Goal: Information Seeking & Learning: Learn about a topic

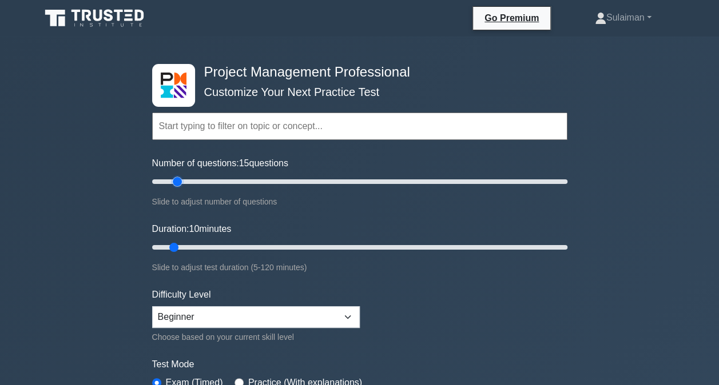
type input "10"
drag, startPoint x: 163, startPoint y: 182, endPoint x: 171, endPoint y: 190, distance: 11.3
click at [171, 189] on input "Number of questions: 10 questions" at bounding box center [359, 182] width 415 height 14
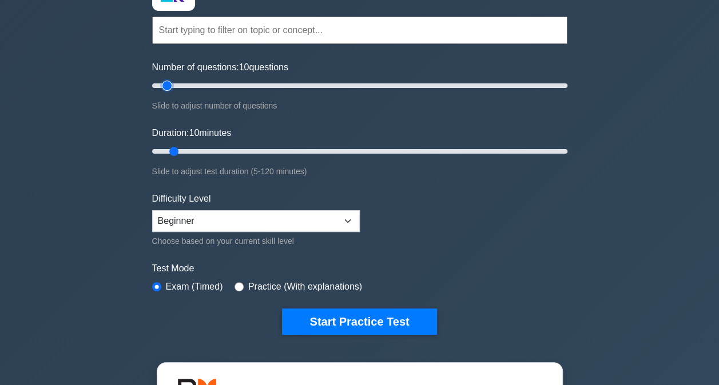
scroll to position [114, 0]
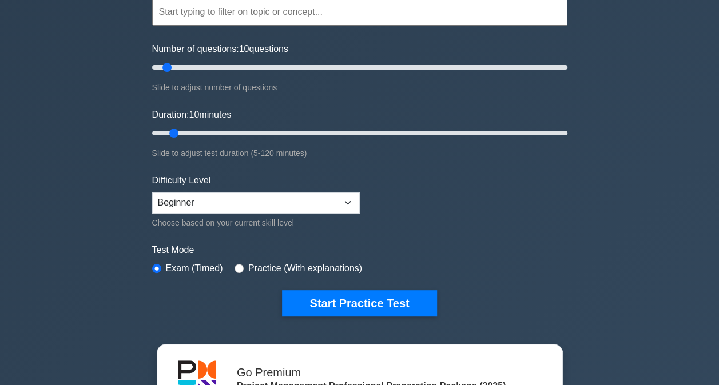
click at [350, 305] on button "Start Practice Test" at bounding box center [359, 303] width 154 height 26
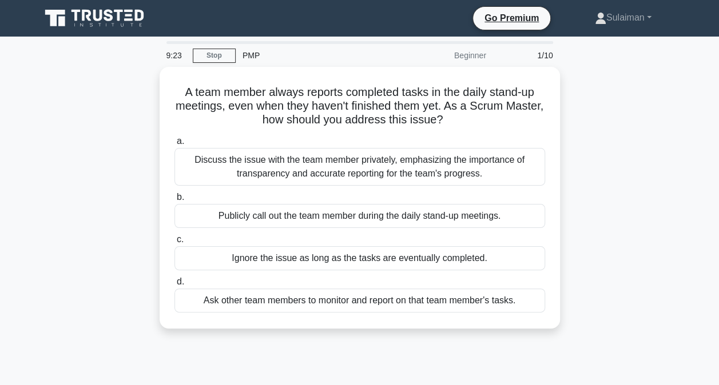
click at [310, 168] on div "Discuss the issue with the team member privately, emphasizing the importance of…" at bounding box center [359, 167] width 371 height 38
click at [174, 145] on input "a. Discuss the issue with the team member privately, emphasizing the importance…" at bounding box center [174, 141] width 0 height 7
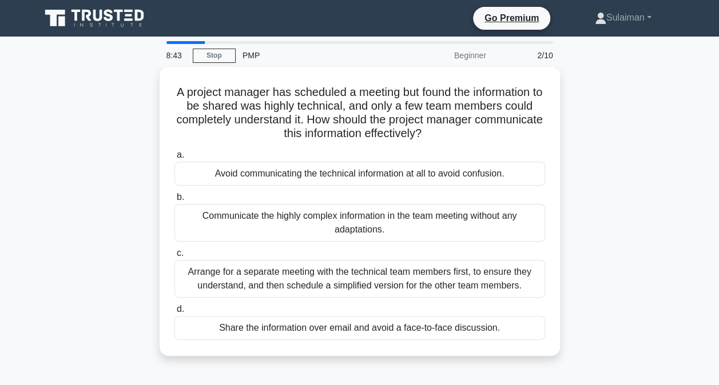
click at [444, 277] on div "Arrange for a separate meeting with the technical team members first, to ensure…" at bounding box center [359, 279] width 371 height 38
click at [174, 257] on input "c. Arrange for a separate meeting with the technical team members first, to ens…" at bounding box center [174, 253] width 0 height 7
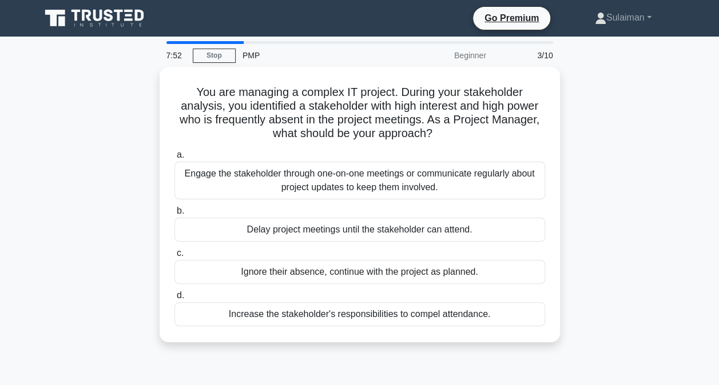
click at [354, 174] on div "Engage the stakeholder through one-on-one meetings or communicate regularly abo…" at bounding box center [359, 181] width 371 height 38
click at [174, 159] on input "a. Engage the stakeholder through one-on-one meetings or communicate regularly …" at bounding box center [174, 155] width 0 height 7
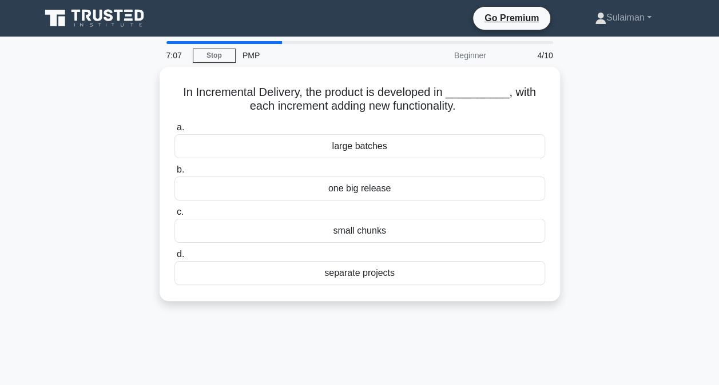
click at [369, 146] on div "large batches" at bounding box center [359, 146] width 371 height 24
click at [174, 132] on input "a. large batches" at bounding box center [174, 127] width 0 height 7
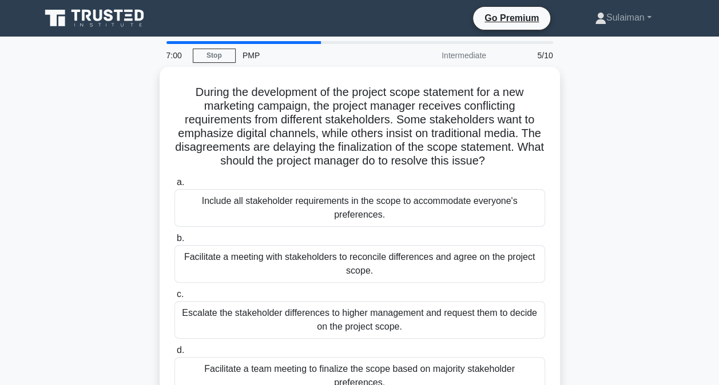
drag, startPoint x: 190, startPoint y: 91, endPoint x: 518, endPoint y: 156, distance: 334.5
click at [518, 156] on h5 "During the development of the project scope statement for a new marketing campa…" at bounding box center [359, 126] width 373 height 83
drag, startPoint x: 518, startPoint y: 156, endPoint x: 589, endPoint y: 61, distance: 118.5
click at [589, 61] on div "6:54 Stop PMP Intermediate 5/10 During the development of the project scope sta…" at bounding box center [360, 327] width 652 height 572
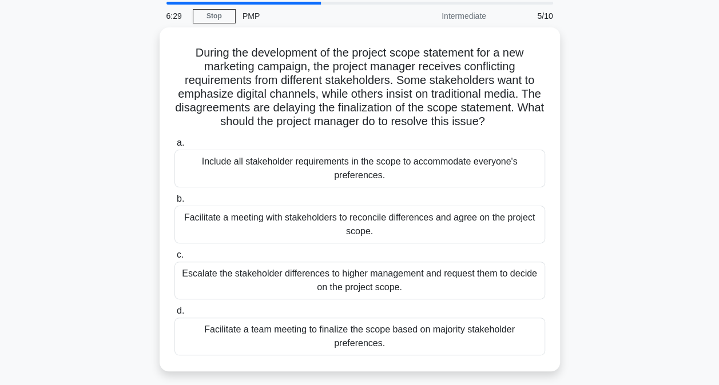
scroll to position [57, 0]
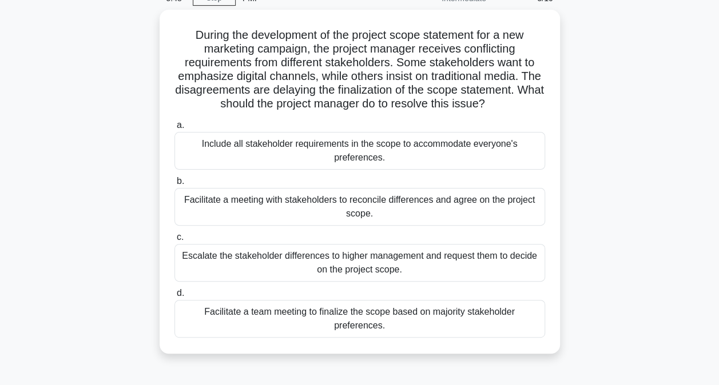
click at [469, 209] on div "Facilitate a meeting with stakeholders to reconcile differences and agree on th…" at bounding box center [359, 207] width 371 height 38
click at [174, 185] on input "b. Facilitate a meeting with stakeholders to reconcile differences and agree on…" at bounding box center [174, 181] width 0 height 7
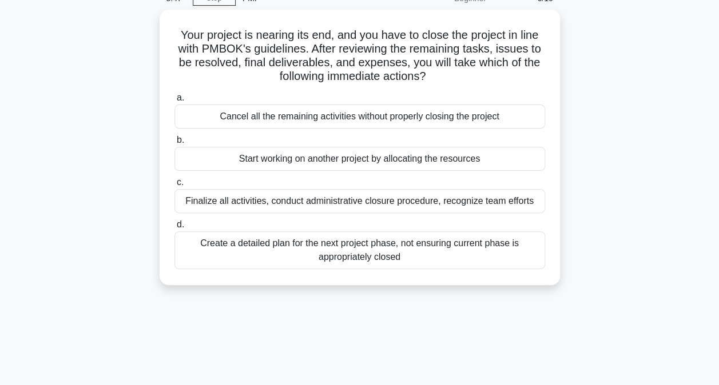
scroll to position [0, 0]
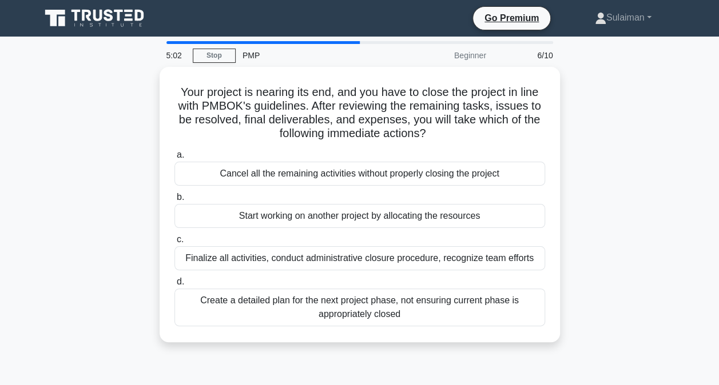
click at [305, 252] on div "Finalize all activities, conduct administrative closure procedure, recognize te…" at bounding box center [359, 258] width 371 height 24
click at [174, 244] on input "c. Finalize all activities, conduct administrative closure procedure, recognize…" at bounding box center [174, 239] width 0 height 7
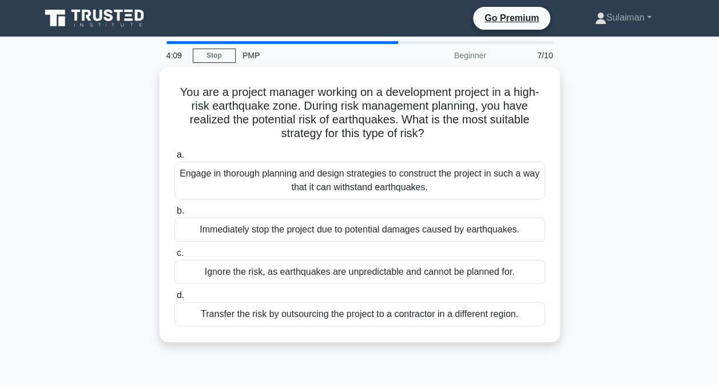
click at [485, 316] on div "Transfer the risk by outsourcing the project to a contractor in a different reg…" at bounding box center [359, 315] width 371 height 24
click at [174, 300] on input "d. Transfer the risk by outsourcing the project to a contractor in a different …" at bounding box center [174, 295] width 0 height 7
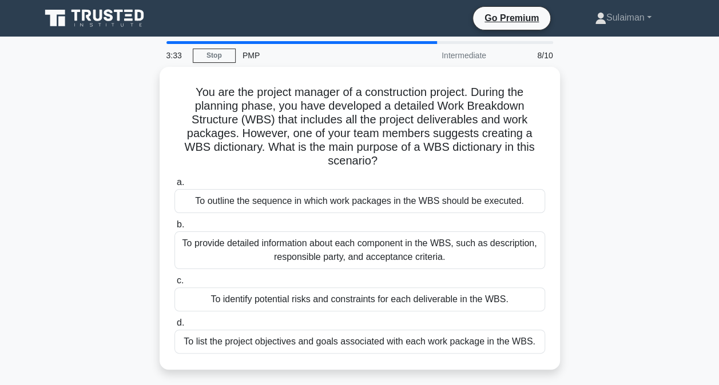
click at [313, 249] on div "To provide detailed information about each component in the WBS, such as descri…" at bounding box center [359, 251] width 371 height 38
click at [174, 229] on input "b. To provide detailed information about each component in the WBS, such as des…" at bounding box center [174, 224] width 0 height 7
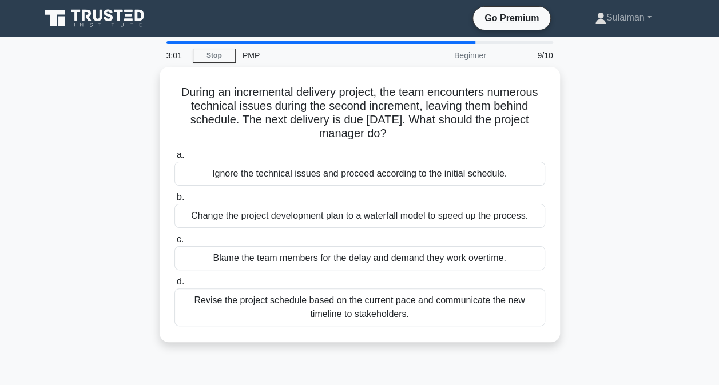
click at [316, 304] on div "Revise the project schedule based on the current pace and communicate the new t…" at bounding box center [359, 308] width 371 height 38
click at [174, 286] on input "d. Revise the project schedule based on the current pace and communicate the ne…" at bounding box center [174, 281] width 0 height 7
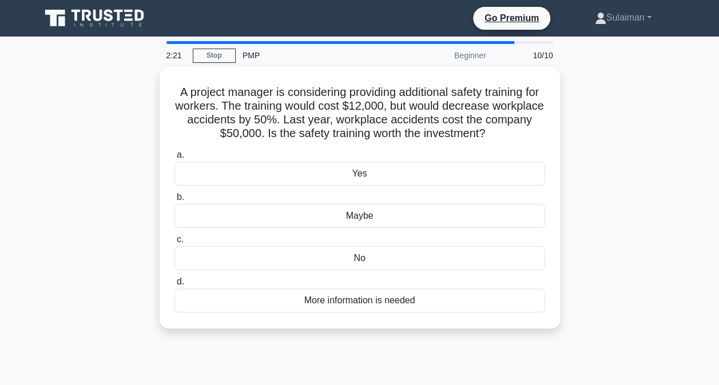
click at [348, 299] on div "More information is needed" at bounding box center [359, 301] width 371 height 24
click at [174, 286] on input "d. More information is needed" at bounding box center [174, 281] width 0 height 7
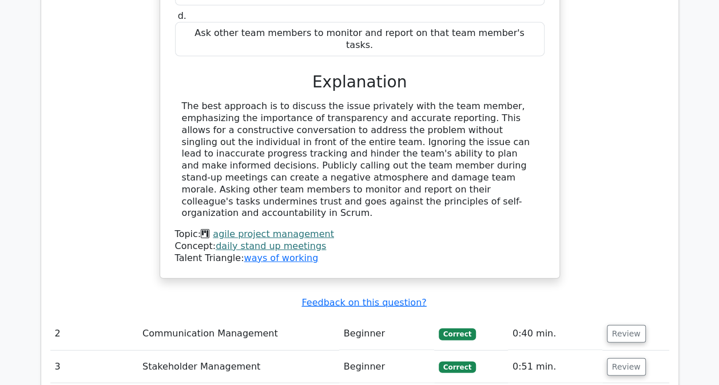
scroll to position [1315, 0]
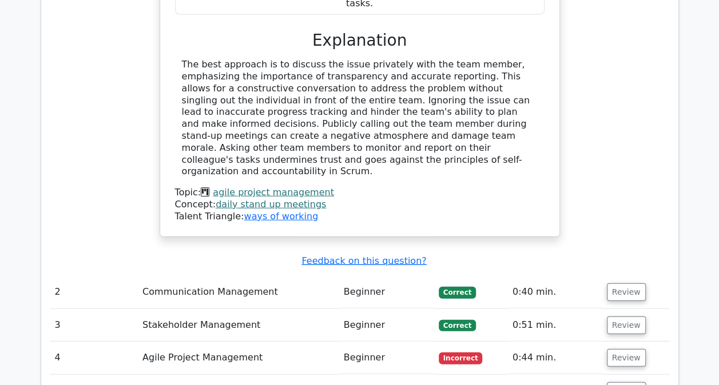
click at [616, 284] on button "Review" at bounding box center [626, 293] width 39 height 18
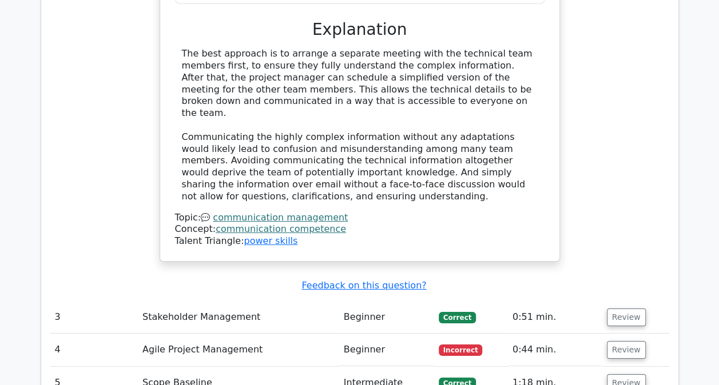
scroll to position [1944, 0]
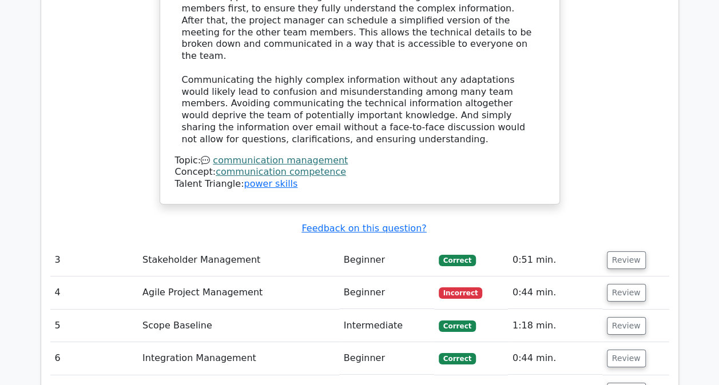
click at [627, 284] on button "Review" at bounding box center [626, 293] width 39 height 18
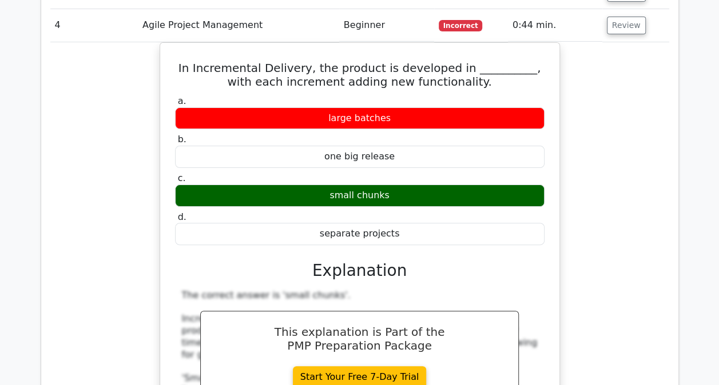
scroll to position [2230, 0]
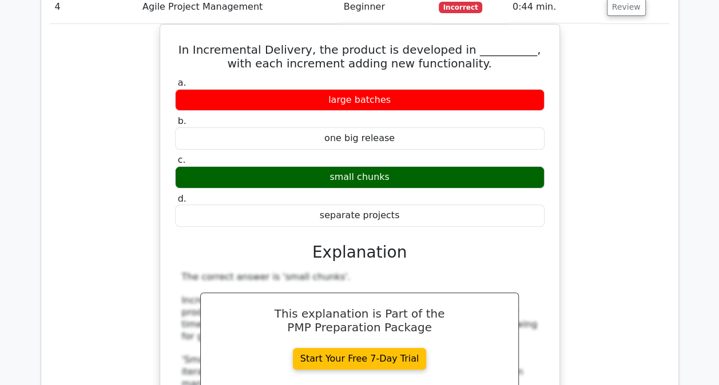
click at [480, 148] on div "a. large batches b. one big release c. d." at bounding box center [360, 314] width 372 height 479
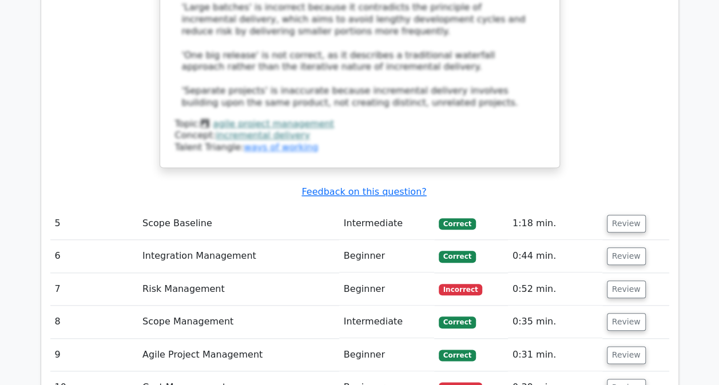
scroll to position [2688, 0]
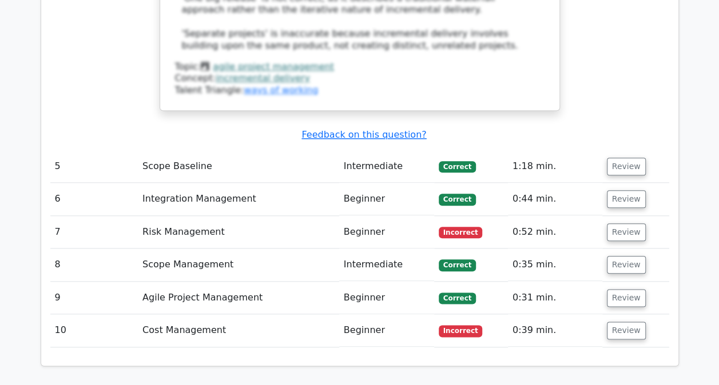
click at [620, 322] on button "Review" at bounding box center [626, 331] width 39 height 18
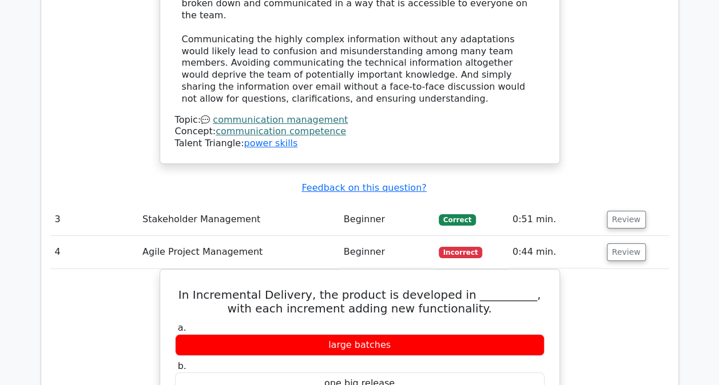
scroll to position [1928, 0]
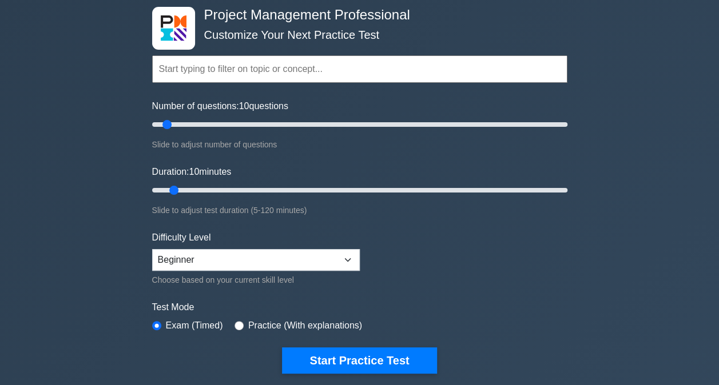
scroll to position [114, 0]
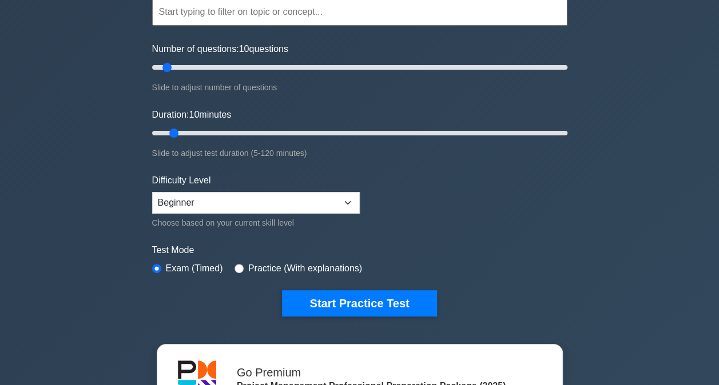
click at [364, 298] on button "Start Practice Test" at bounding box center [359, 303] width 154 height 26
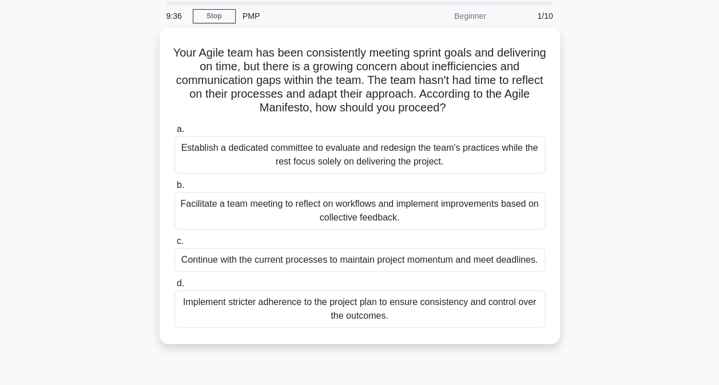
scroll to position [57, 0]
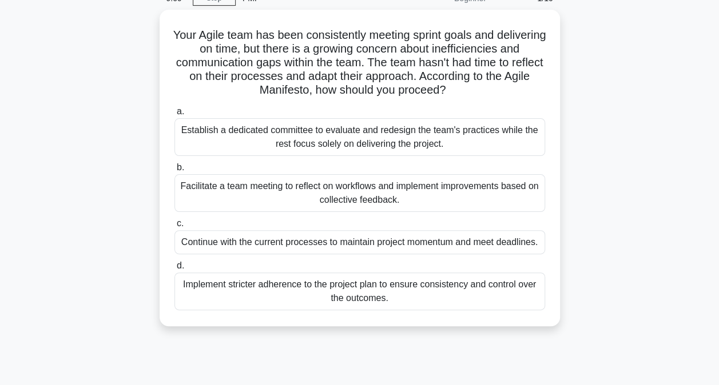
click at [223, 201] on div "Facilitate a team meeting to reflect on workflows and implement improvements ba…" at bounding box center [359, 193] width 371 height 38
click at [174, 172] on input "b. Facilitate a team meeting to reflect on workflows and implement improvements…" at bounding box center [174, 167] width 0 height 7
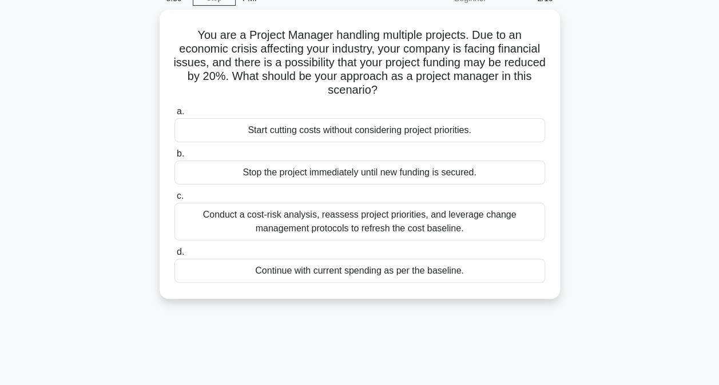
click at [260, 223] on div "Conduct a cost-risk analysis, reassess project priorities, and leverage change …" at bounding box center [359, 222] width 371 height 38
click at [174, 200] on input "c. Conduct a cost-risk analysis, reassess project priorities, and leverage chan…" at bounding box center [174, 196] width 0 height 7
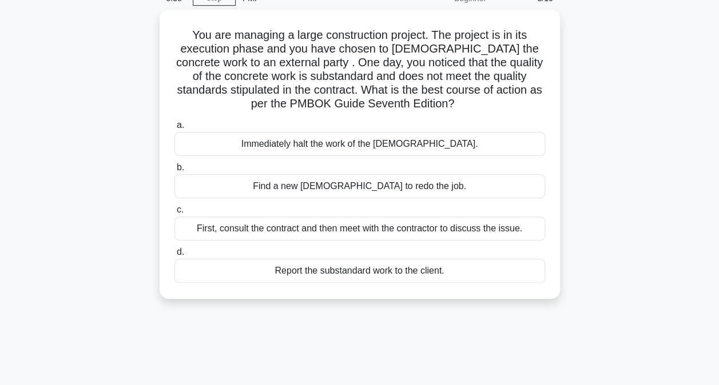
scroll to position [0, 0]
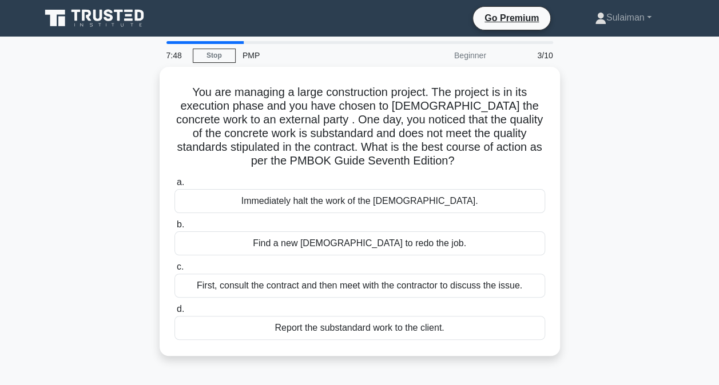
click at [292, 293] on div "First, consult the contract and then meet with the contractor to discuss the is…" at bounding box center [359, 286] width 371 height 24
click at [174, 271] on input "c. First, consult the contract and then meet with the contractor to discuss the…" at bounding box center [174, 267] width 0 height 7
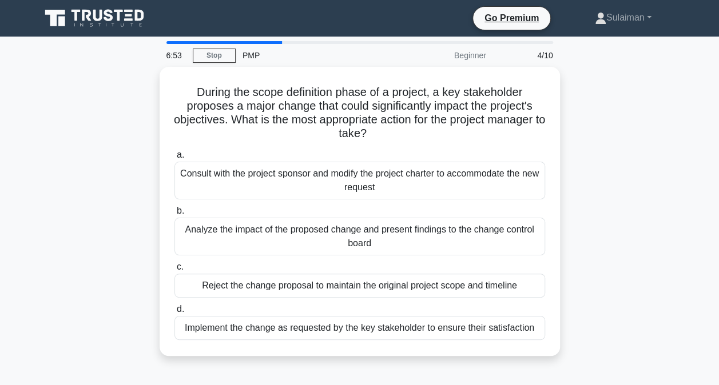
click at [286, 235] on div "Analyze the impact of the proposed change and present findings to the change co…" at bounding box center [359, 237] width 371 height 38
click at [174, 215] on input "b. Analyze the impact of the proposed change and present findings to the change…" at bounding box center [174, 211] width 0 height 7
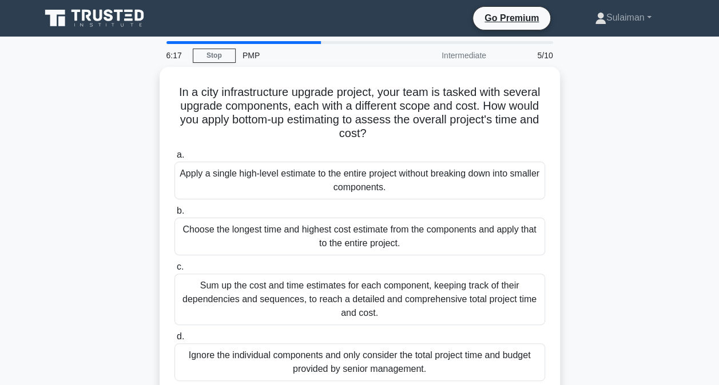
scroll to position [57, 0]
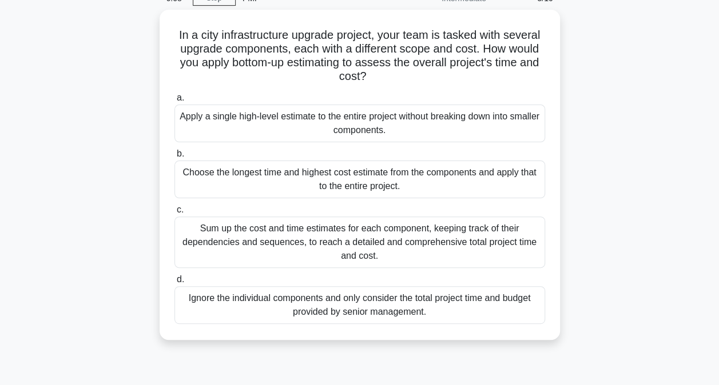
click at [262, 233] on div "Sum up the cost and time estimates for each component, keeping track of their d…" at bounding box center [359, 242] width 371 height 51
click at [174, 214] on input "c. Sum up the cost and time estimates for each component, keeping track of thei…" at bounding box center [174, 209] width 0 height 7
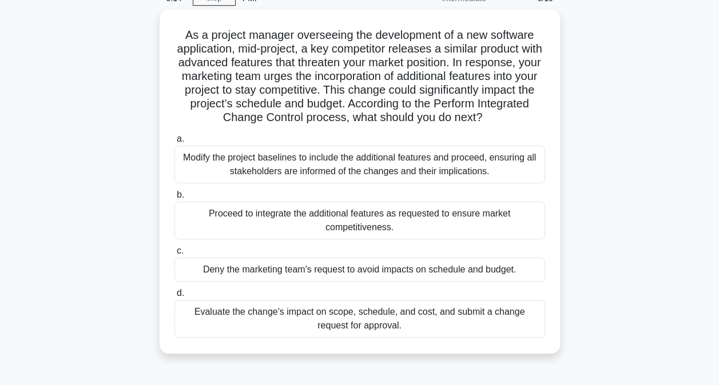
click at [358, 317] on div "Evaluate the change's impact on scope, schedule, and cost, and submit a change …" at bounding box center [359, 319] width 371 height 38
click at [174, 297] on input "d. Evaluate the change's impact on scope, schedule, and cost, and submit a chan…" at bounding box center [174, 293] width 0 height 7
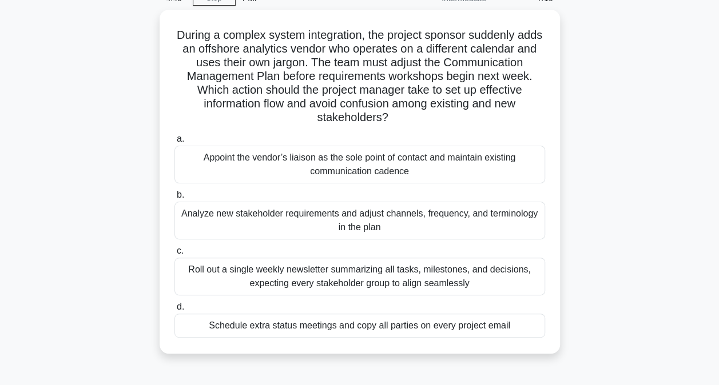
click at [357, 265] on div "Roll out a single weekly newsletter summarizing all tasks, milestones, and deci…" at bounding box center [359, 277] width 371 height 38
click at [174, 255] on input "c. Roll out a single weekly newsletter summarizing all tasks, milestones, and d…" at bounding box center [174, 251] width 0 height 7
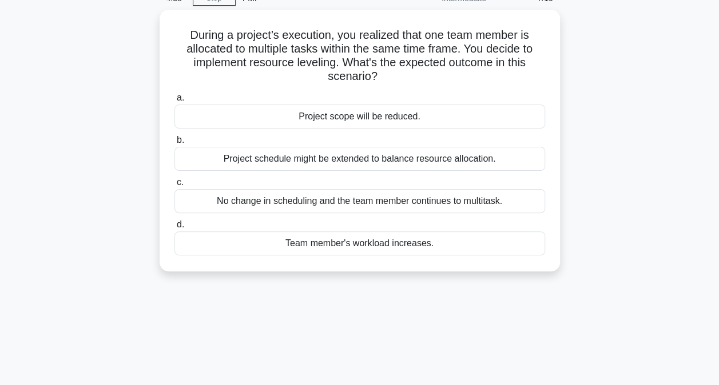
scroll to position [0, 0]
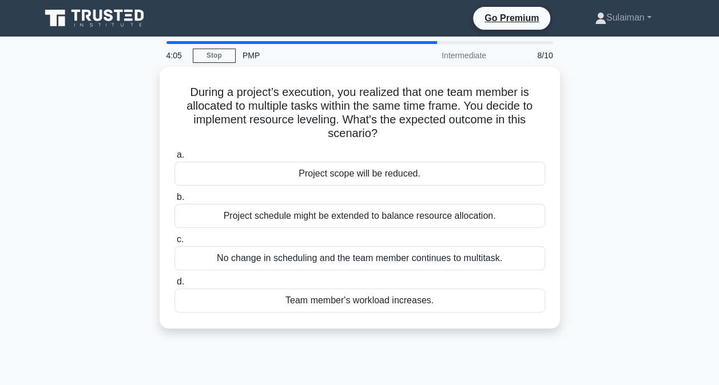
click at [357, 295] on div "Team member's workload increases." at bounding box center [359, 301] width 371 height 24
click at [174, 286] on input "d. Team member's workload increases." at bounding box center [174, 281] width 0 height 7
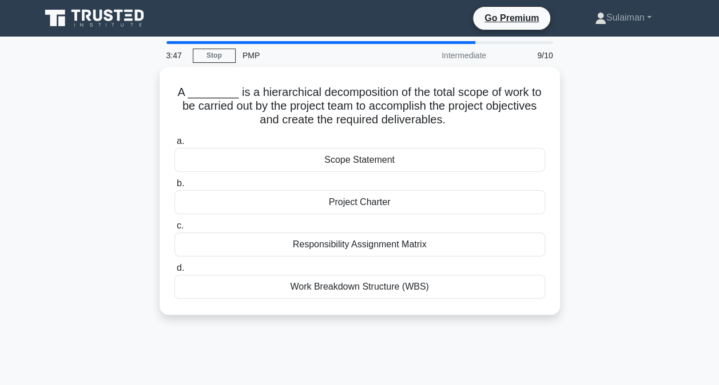
click at [372, 247] on div "Responsibility Assignment Matrix" at bounding box center [359, 245] width 371 height 24
click at [174, 230] on input "c. Responsibility Assignment Matrix" at bounding box center [174, 225] width 0 height 7
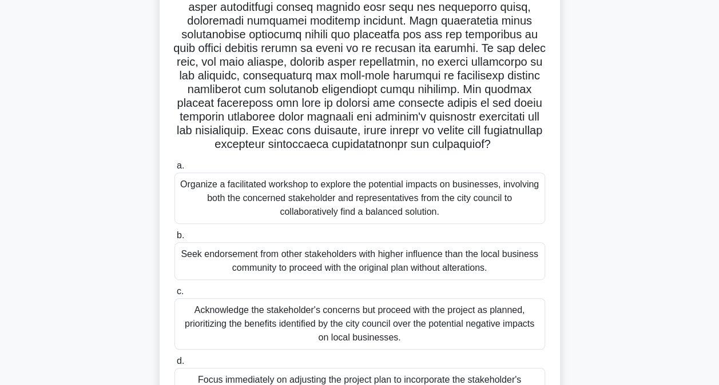
scroll to position [172, 0]
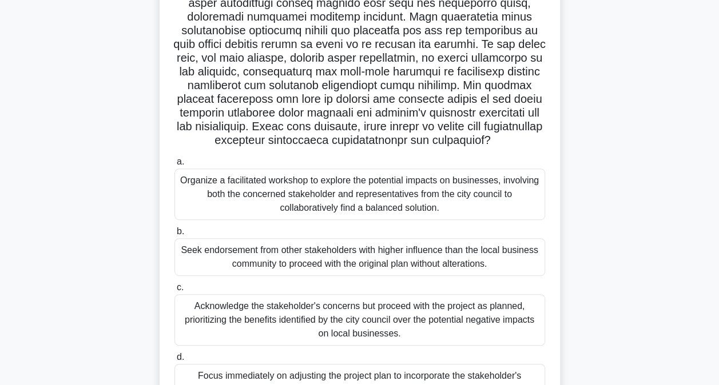
click at [366, 264] on div "Seek endorsement from other stakeholders with higher influence than the local b…" at bounding box center [359, 257] width 371 height 38
click at [174, 236] on input "b. Seek endorsement from other stakeholders with higher influence than the loca…" at bounding box center [174, 231] width 0 height 7
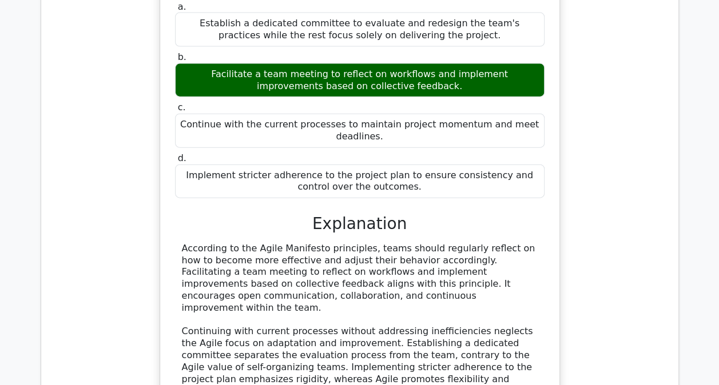
scroll to position [972, 0]
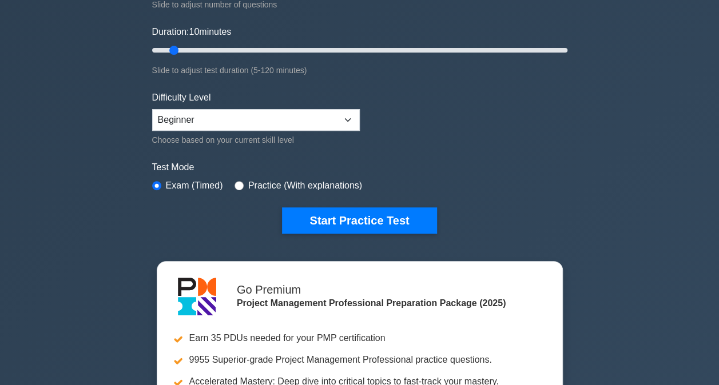
scroll to position [229, 0]
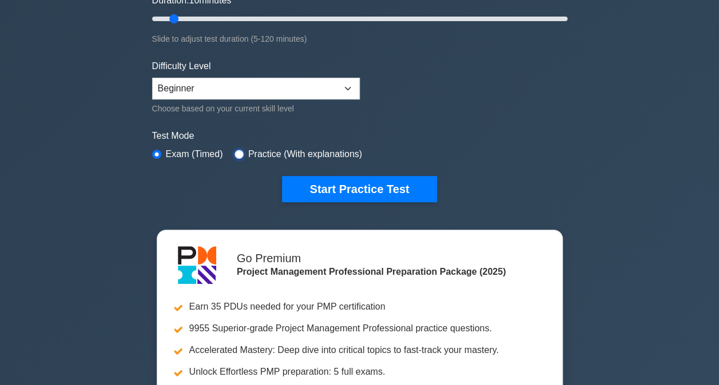
click at [235, 152] on input "radio" at bounding box center [238, 154] width 9 height 9
radio input "true"
click at [158, 152] on input "radio" at bounding box center [156, 154] width 9 height 9
radio input "true"
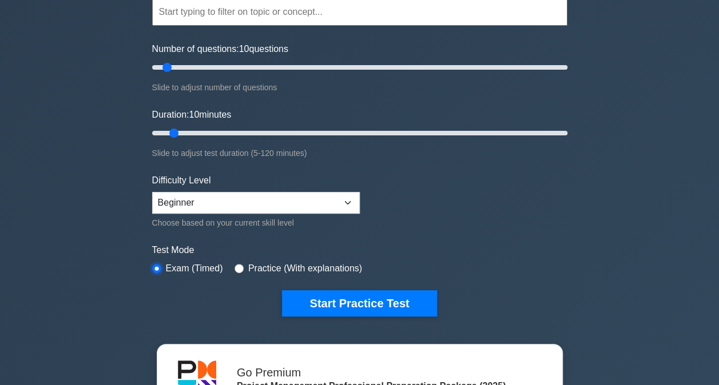
scroll to position [57, 0]
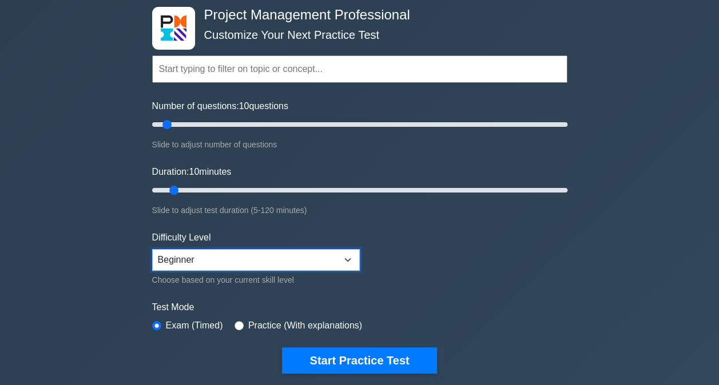
click at [266, 257] on select "Beginner Intermediate Expert" at bounding box center [256, 260] width 208 height 22
click at [270, 256] on select "Beginner Intermediate Expert" at bounding box center [256, 260] width 208 height 22
click at [382, 361] on button "Start Practice Test" at bounding box center [359, 361] width 154 height 26
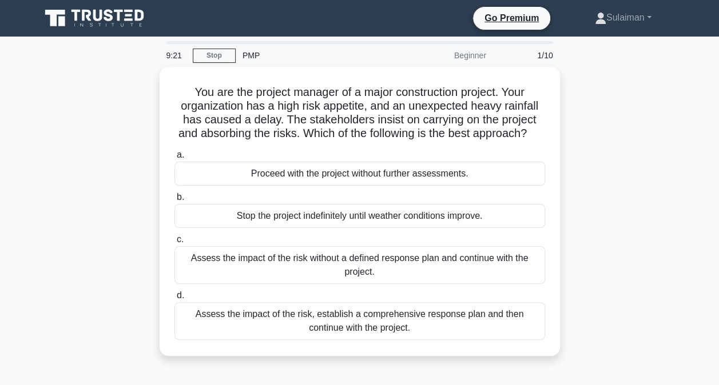
click at [390, 336] on div "Assess the impact of the risk, establish a comprehensive response plan and then…" at bounding box center [359, 322] width 371 height 38
click at [174, 300] on input "d. Assess the impact of the risk, establish a comprehensive response plan and t…" at bounding box center [174, 295] width 0 height 7
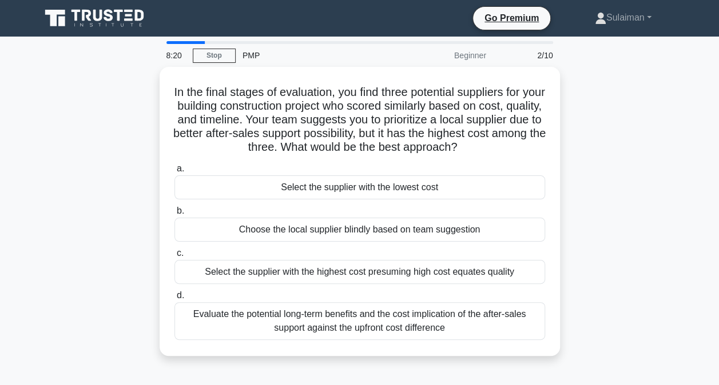
click at [409, 325] on div "Evaluate the potential long-term benefits and the cost implication of the after…" at bounding box center [359, 322] width 371 height 38
click at [174, 300] on input "d. Evaluate the potential long-term benefits and the cost implication of the af…" at bounding box center [174, 295] width 0 height 7
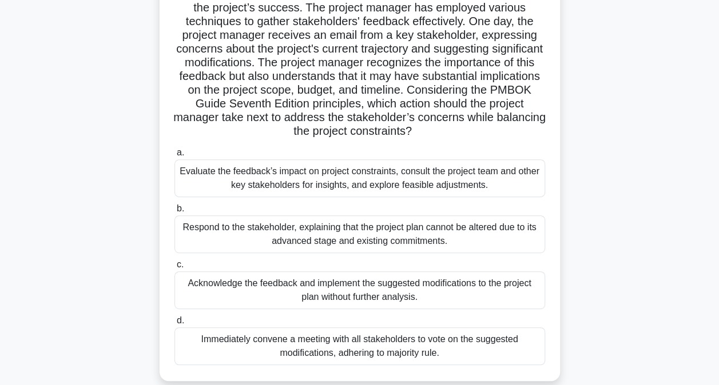
scroll to position [172, 0]
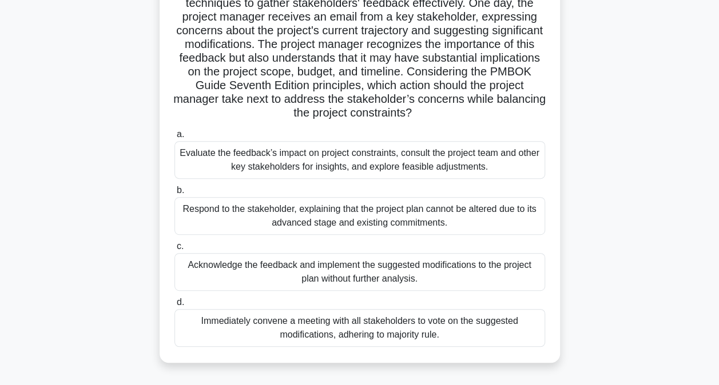
click at [344, 156] on div "Evaluate the feedback’s impact on project constraints, consult the project team…" at bounding box center [359, 160] width 371 height 38
click at [174, 138] on input "a. Evaluate the feedback’s impact on project constraints, consult the project t…" at bounding box center [174, 134] width 0 height 7
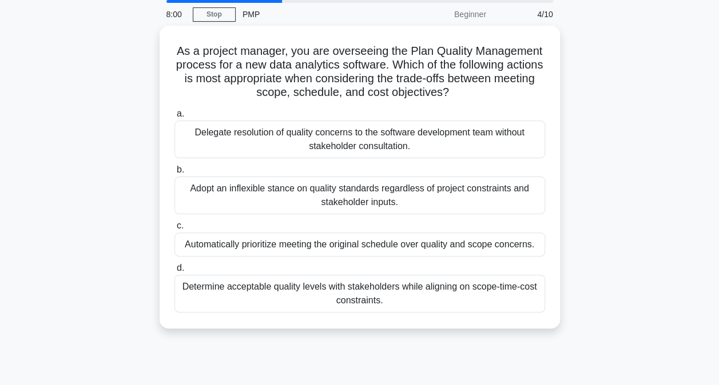
scroll to position [0, 0]
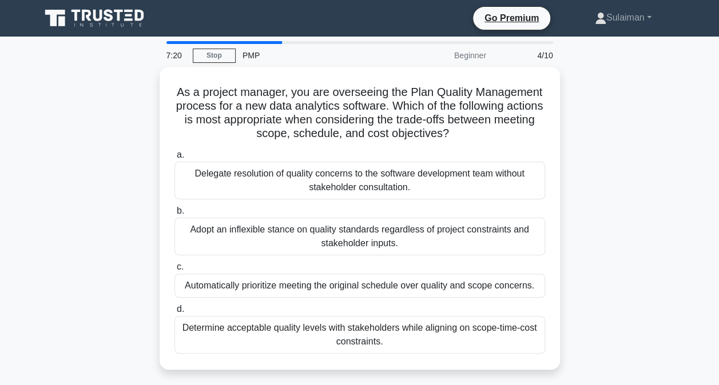
click at [299, 235] on div "Adopt an inflexible stance on quality standards regardless of project constrain…" at bounding box center [359, 237] width 371 height 38
click at [174, 215] on input "b. Adopt an inflexible stance on quality standards regardless of project constr…" at bounding box center [174, 211] width 0 height 7
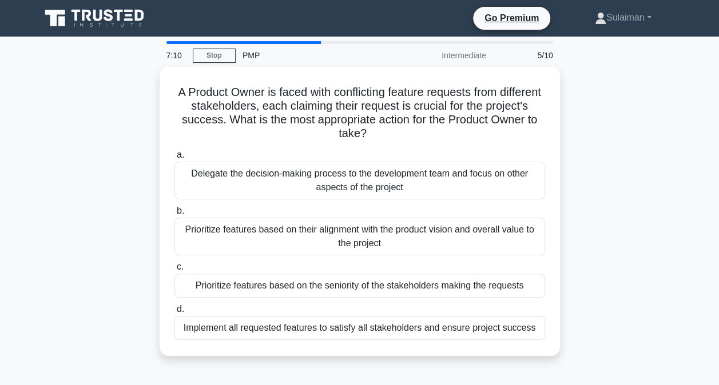
click at [320, 233] on div "Prioritize features based on their alignment with the product vision and overal…" at bounding box center [359, 237] width 371 height 38
click at [174, 215] on input "b. Prioritize features based on their alignment with the product vision and ove…" at bounding box center [174, 211] width 0 height 7
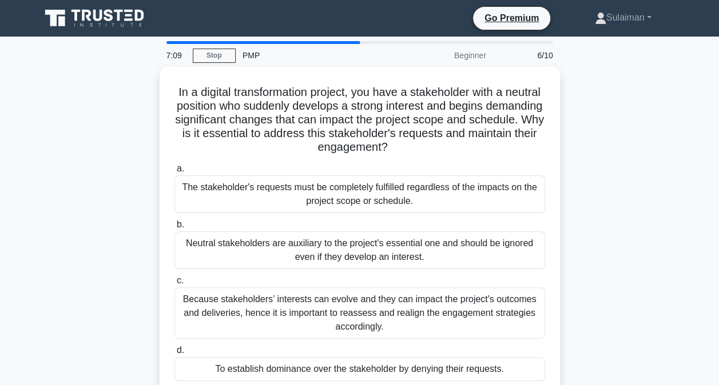
click at [320, 233] on div "Neutral stakeholders are auxiliary to the project's essential one and should be…" at bounding box center [359, 251] width 371 height 38
click at [174, 229] on input "b. Neutral stakeholders are auxiliary to the project's essential one and should…" at bounding box center [174, 224] width 0 height 7
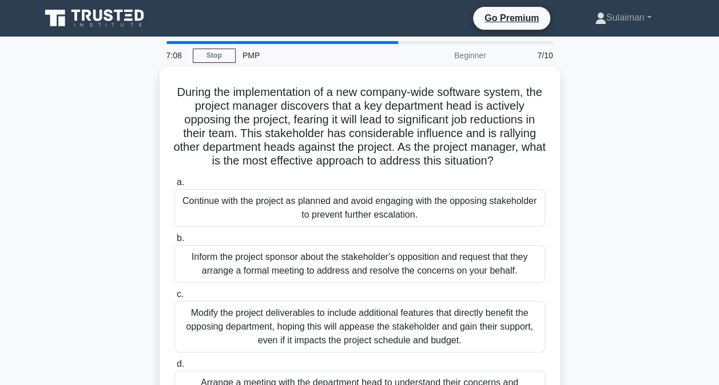
click at [323, 248] on div "Inform the project sponsor about the stakeholder's opposition and request that …" at bounding box center [359, 264] width 371 height 38
click at [174, 242] on input "b. Inform the project sponsor about the stakeholder's opposition and request th…" at bounding box center [174, 238] width 0 height 7
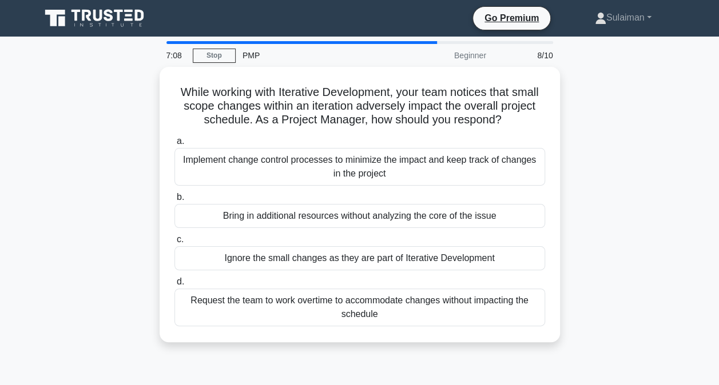
click at [323, 248] on div "Ignore the small changes as they are part of Iterative Development" at bounding box center [359, 258] width 371 height 24
click at [174, 244] on input "c. Ignore the small changes as they are part of Iterative Development" at bounding box center [174, 239] width 0 height 7
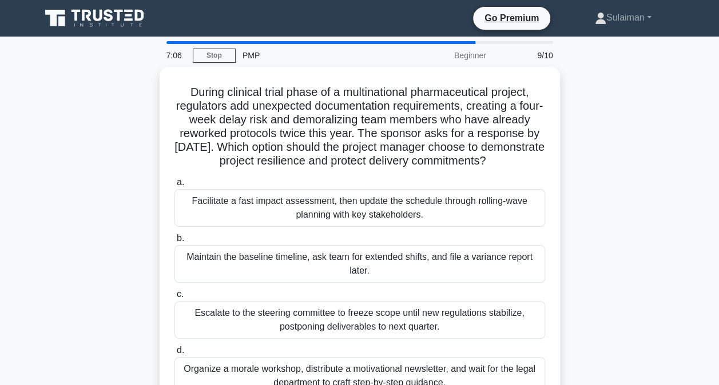
click at [336, 227] on div "Facilitate a fast impact assessment, then update the schedule through rolling-w…" at bounding box center [359, 208] width 371 height 38
click at [174, 186] on input "a. Facilitate a fast impact assessment, then update the schedule through rollin…" at bounding box center [174, 182] width 0 height 7
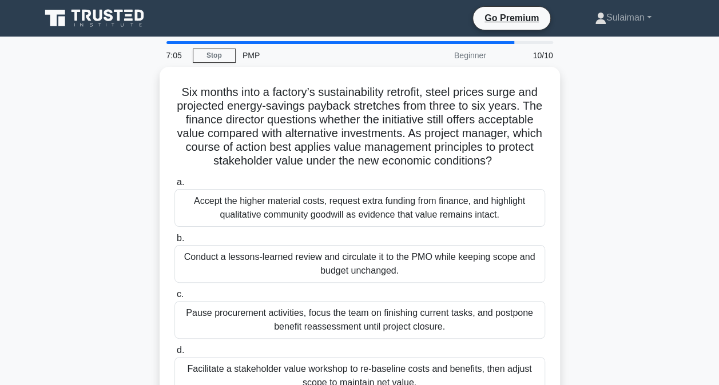
click at [336, 227] on div "a. Accept the higher material costs, request extra funding from finance, and hi…" at bounding box center [360, 285] width 384 height 224
click at [336, 222] on div "Accept the higher material costs, request extra funding from finance, and highl…" at bounding box center [359, 208] width 371 height 38
click at [174, 186] on input "a. Accept the higher material costs, request extra funding from finance, and hi…" at bounding box center [174, 182] width 0 height 7
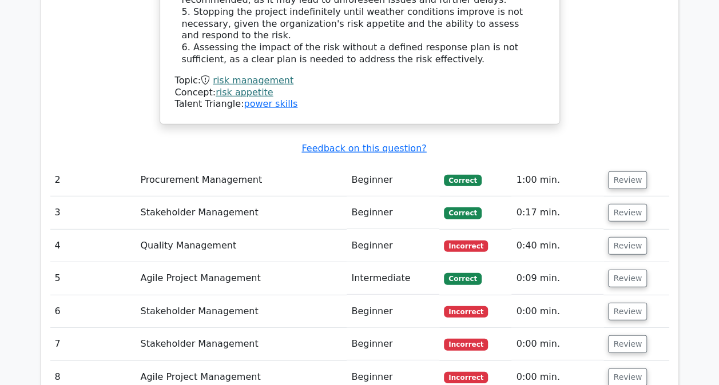
scroll to position [1601, 0]
